Goal: Task Accomplishment & Management: Complete application form

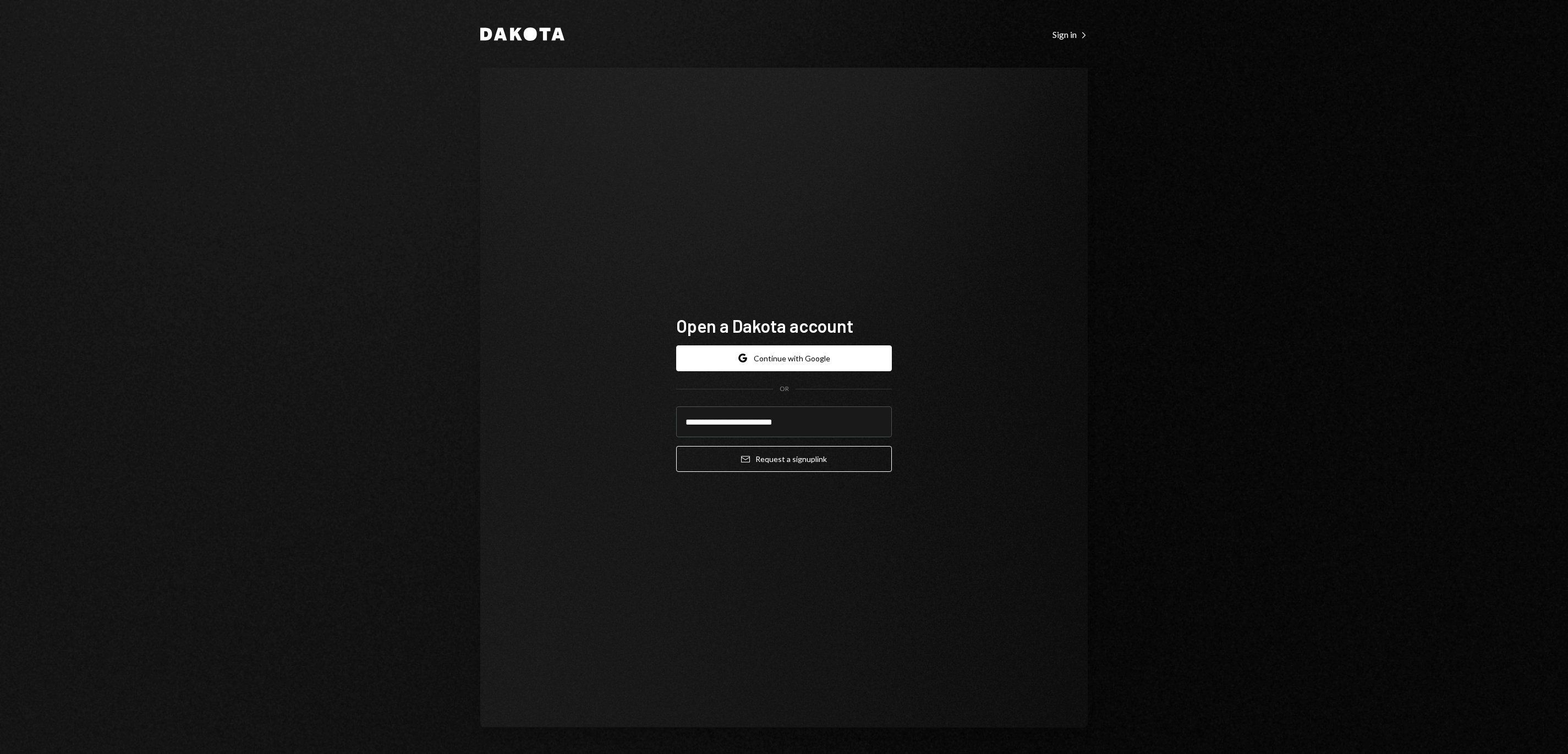
type input "**********"
click at [676, 446] on button "Email Request a sign up link" at bounding box center [784, 459] width 215 height 26
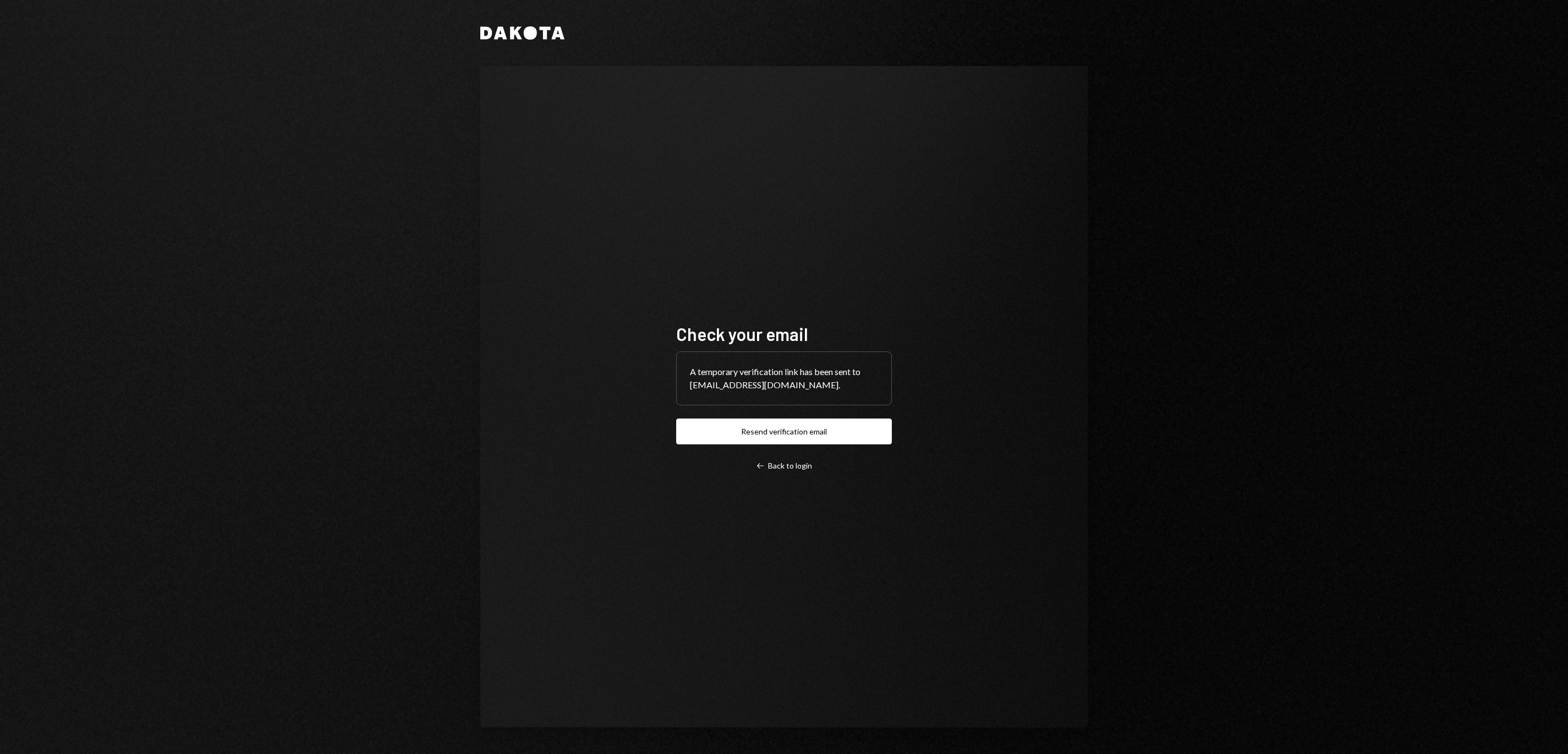
click at [881, 467] on link "Left Arrow Back to login" at bounding box center [784, 466] width 215 height 11
